Goal: Find specific page/section: Find specific page/section

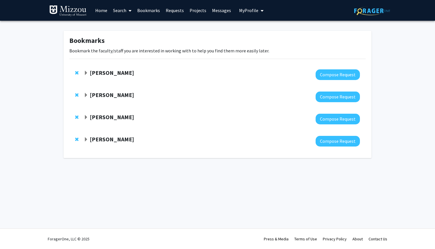
click at [103, 73] on strong "[PERSON_NAME]" at bounding box center [112, 72] width 44 height 7
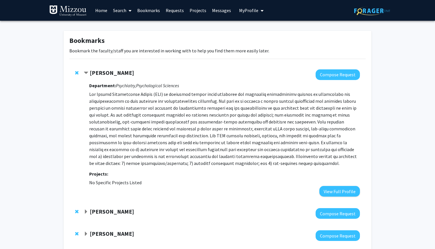
click at [100, 10] on link "Home" at bounding box center [101, 10] width 18 height 20
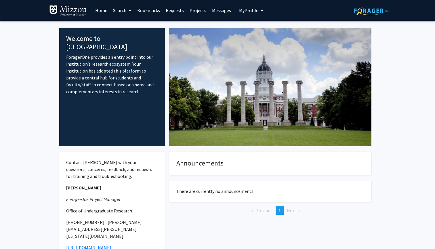
click at [124, 10] on link "Search" at bounding box center [122, 10] width 24 height 20
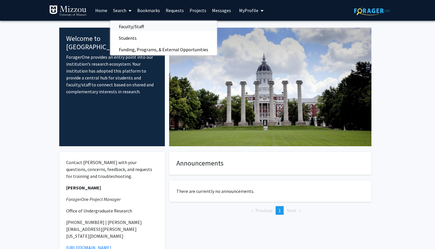
click at [141, 27] on span "Faculty/Staff" at bounding box center [131, 27] width 42 height 12
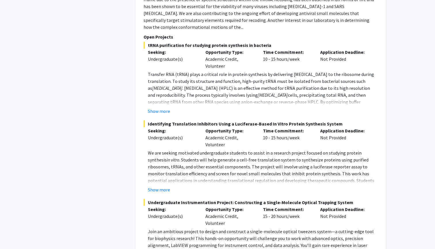
scroll to position [1912, 0]
click at [166, 186] on button "Show more" at bounding box center [159, 189] width 22 height 7
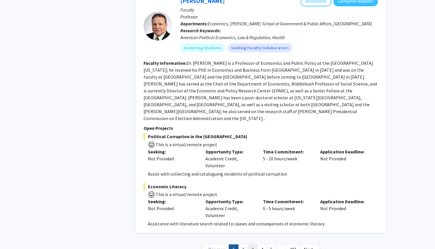
scroll to position [2929, 0]
click at [243, 245] on link "2" at bounding box center [243, 250] width 10 height 10
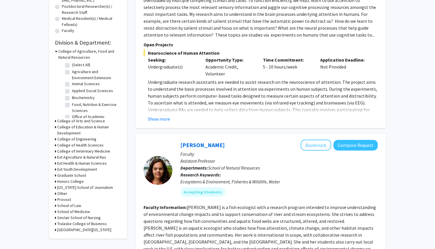
scroll to position [130, 0]
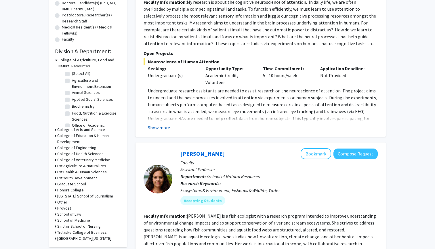
click at [163, 128] on button "Show more" at bounding box center [159, 127] width 22 height 7
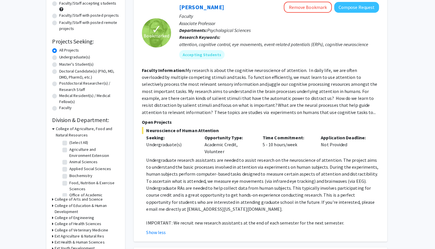
scroll to position [60, 0]
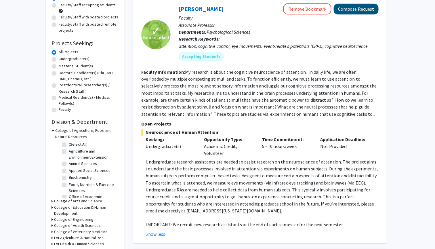
click at [356, 10] on button "Compose Request" at bounding box center [356, 9] width 44 height 11
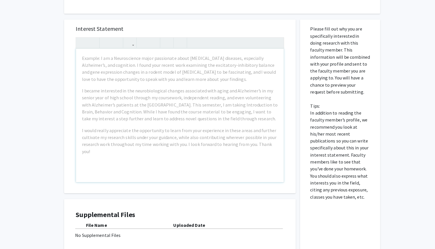
scroll to position [160, 0]
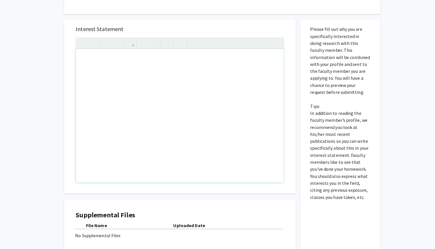
drag, startPoint x: 78, startPoint y: 59, endPoint x: 91, endPoint y: 59, distance: 12.7
click at [91, 59] on div "Note to users with screen readers: Please press Alt+0 or Option+0 to deactivate…" at bounding box center [177, 115] width 205 height 132
click at [45, 55] on div "All Requests Request for Nicholas Gaspelin Request for Nicholas Gaspelin Depart…" at bounding box center [217, 73] width 435 height 427
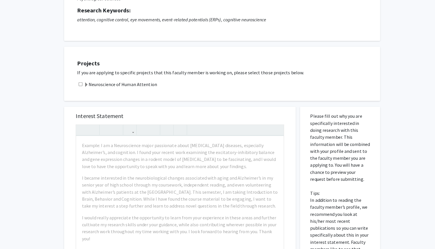
scroll to position [73, 0]
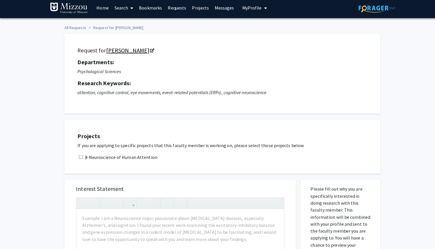
click at [130, 50] on link "[PERSON_NAME]" at bounding box center [128, 52] width 47 height 7
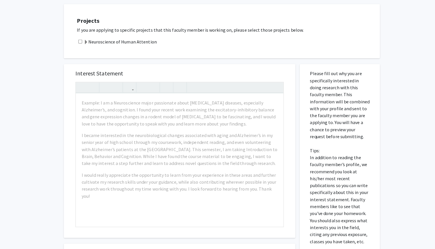
scroll to position [118, 0]
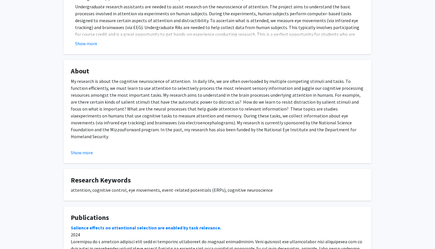
scroll to position [137, 0]
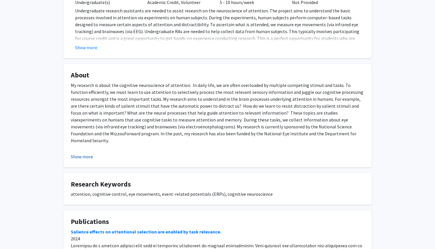
click at [87, 157] on button "Show more" at bounding box center [82, 156] width 22 height 7
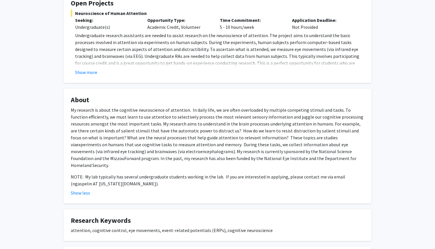
scroll to position [114, 0]
